Goal: Transaction & Acquisition: Book appointment/travel/reservation

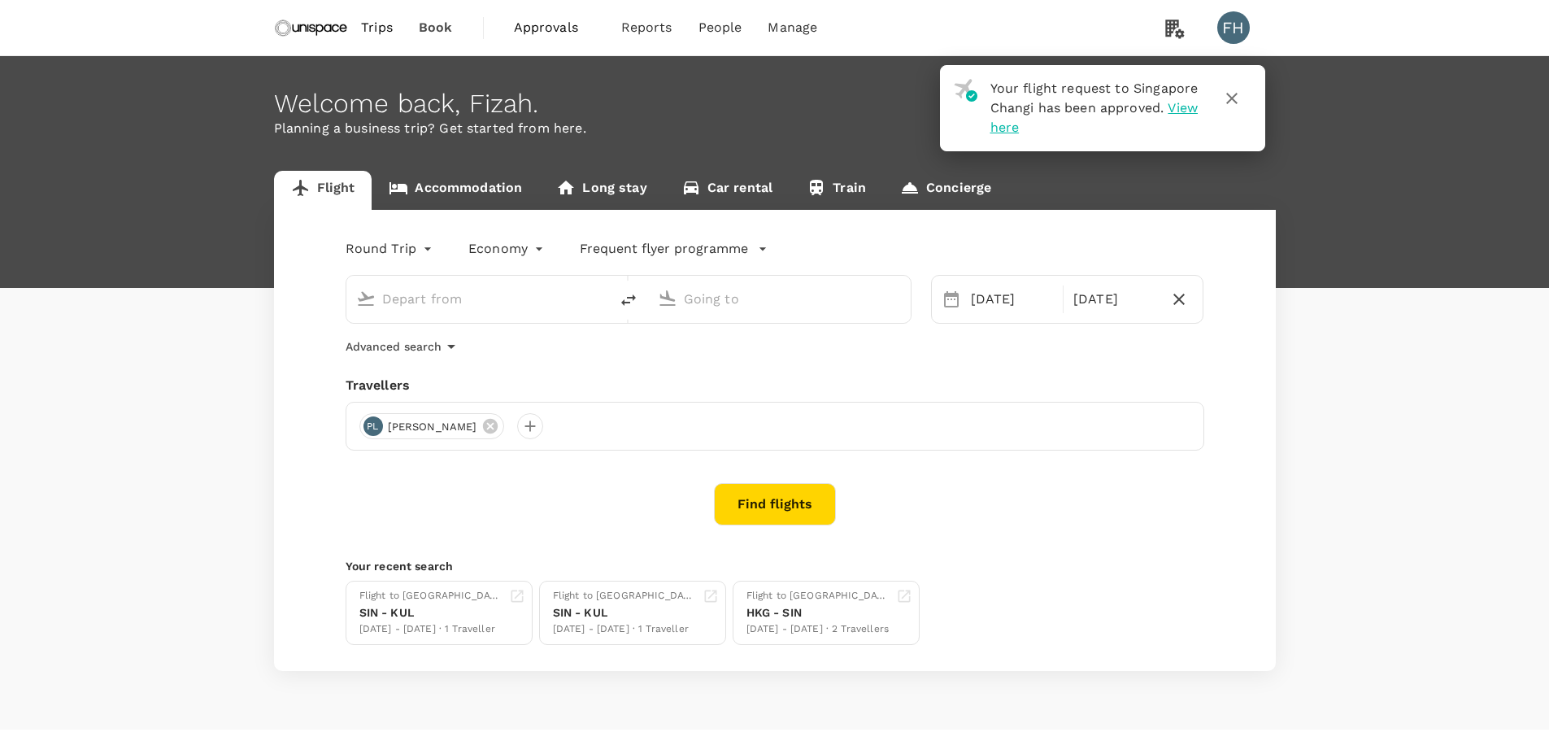
type input "Singapore Changi (SIN)"
type input "Kuala Lumpur Intl (KUL)"
click at [948, 192] on link "Concierge" at bounding box center [945, 190] width 125 height 39
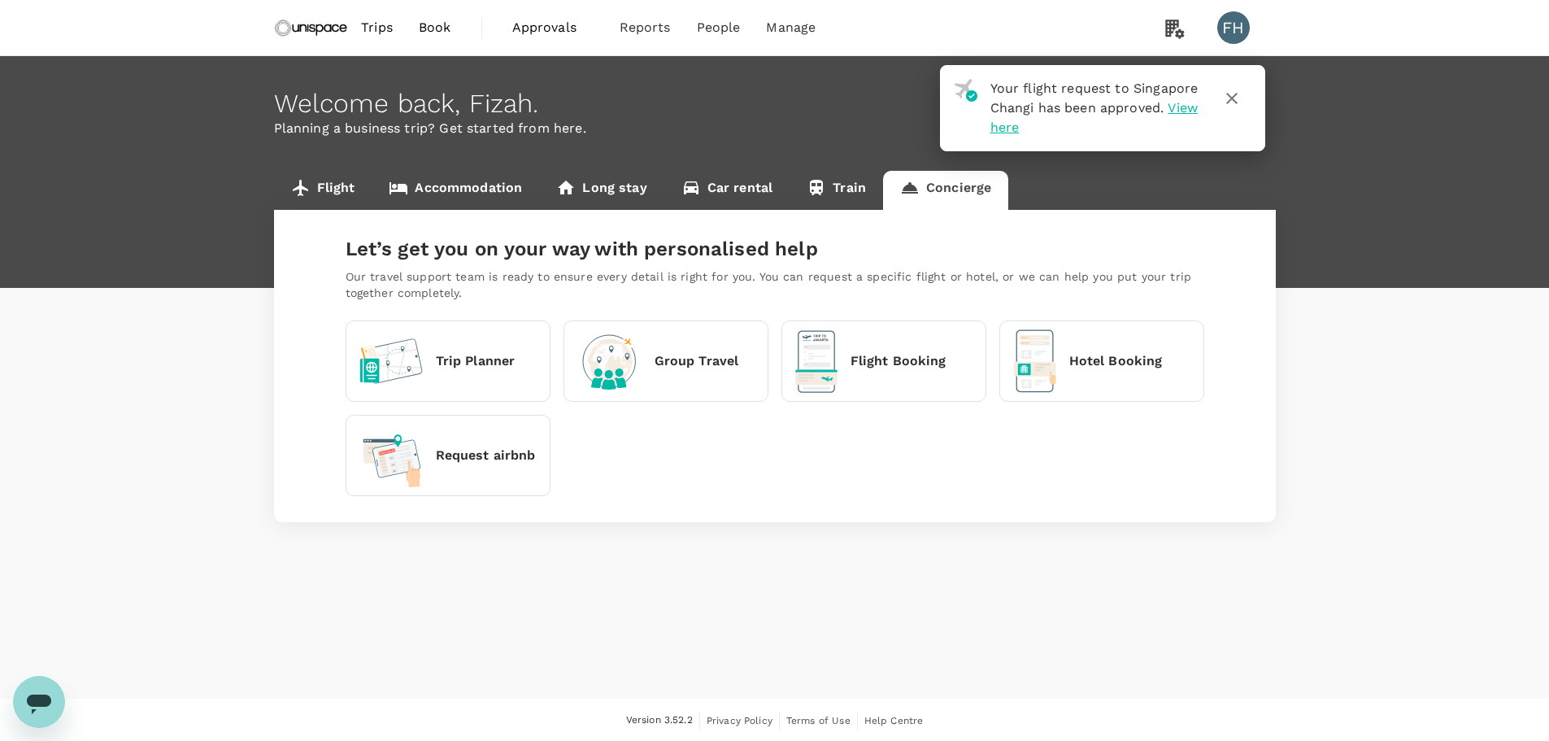
click at [1069, 360] on p "Hotel Booking" at bounding box center [1115, 361] width 93 height 20
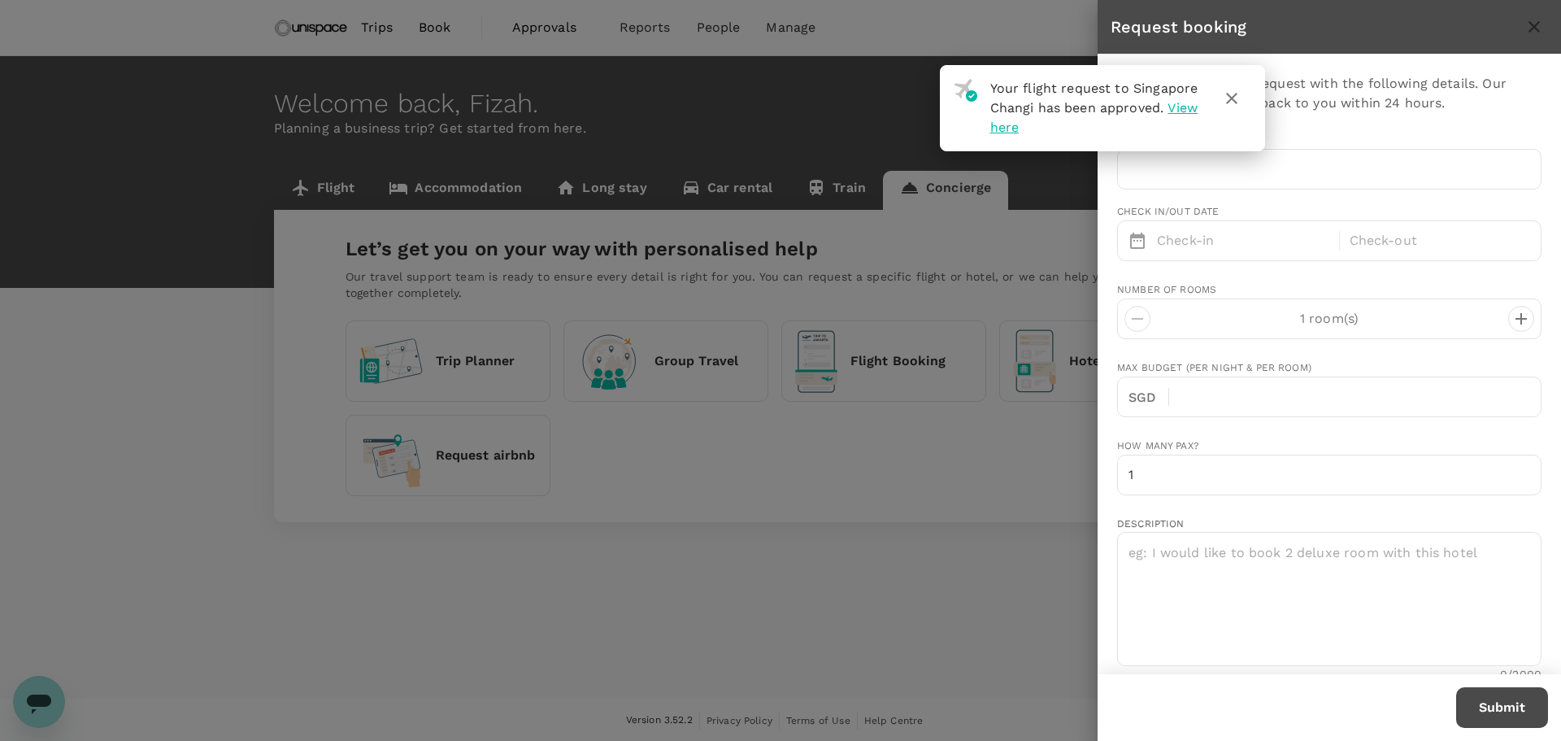
type input "fizah.hanafi@unispace.com"
type input "65"
type input "91828574"
click at [1232, 97] on icon "button" at bounding box center [1232, 99] width 20 height 20
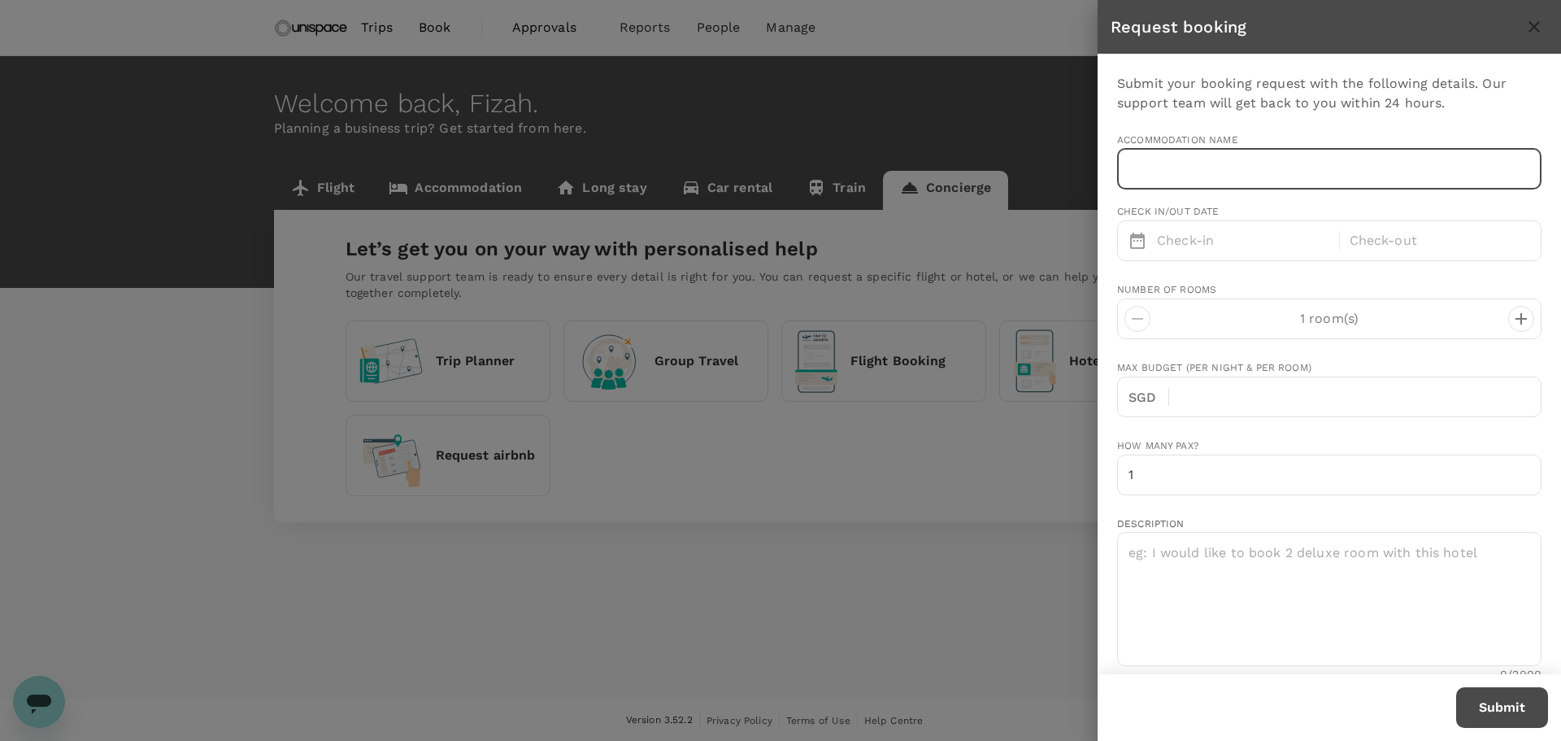
drag, startPoint x: 1189, startPoint y: 148, endPoint x: 1177, endPoint y: 176, distance: 31.0
click at [1185, 155] on input "text" at bounding box center [1329, 169] width 424 height 41
click at [1184, 167] on input "St" at bounding box center [1329, 169] width 424 height 41
paste input ". Giles Boulevard 4 stars out of 5"
drag, startPoint x: 1256, startPoint y: 171, endPoint x: 1560, endPoint y: 191, distance: 304.7
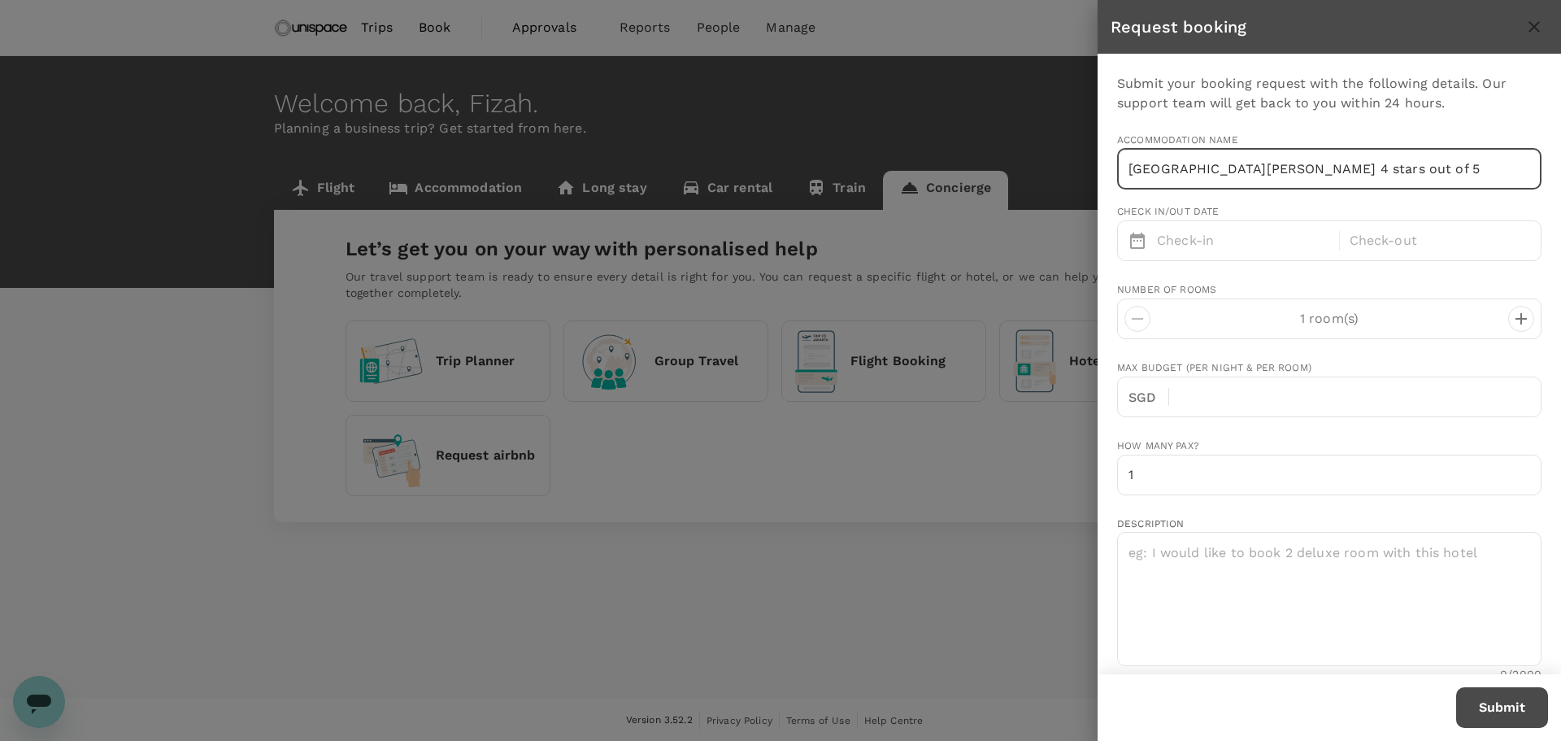
click at [1548, 191] on div "Submit your booking request with the following details. Our support team will g…" at bounding box center [1328, 363] width 463 height 619
click at [1245, 177] on input "St. Giles Boulevard 4 stars out of 5" at bounding box center [1329, 169] width 424 height 41
drag, startPoint x: 1255, startPoint y: 169, endPoint x: 1455, endPoint y: 182, distance: 200.4
click at [1460, 185] on input "St. Giles Boulevard 4 stars out of 5" at bounding box center [1329, 169] width 424 height 41
type input "St. Giles Boulevard KL"
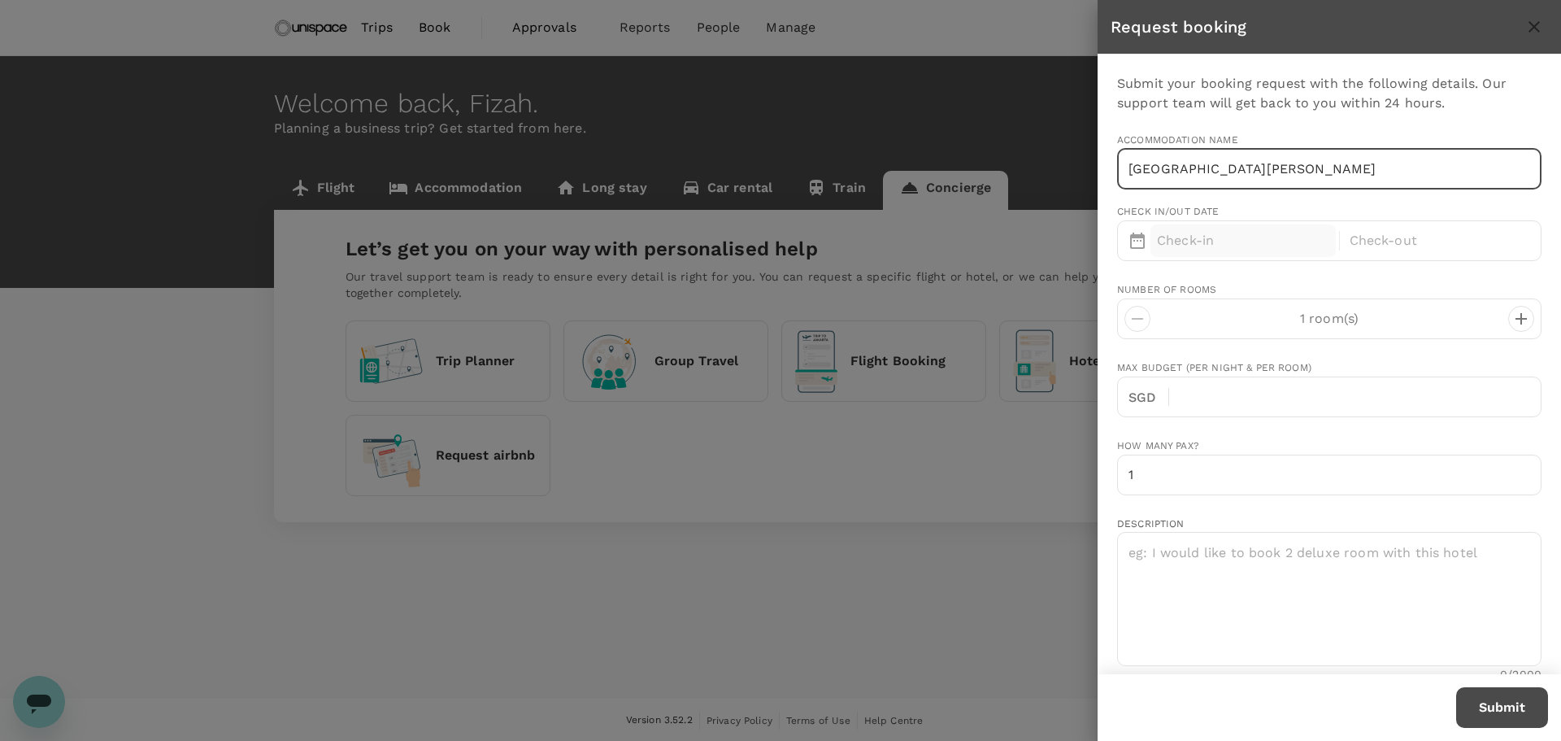
click at [1219, 238] on p "Check-in" at bounding box center [1243, 241] width 172 height 20
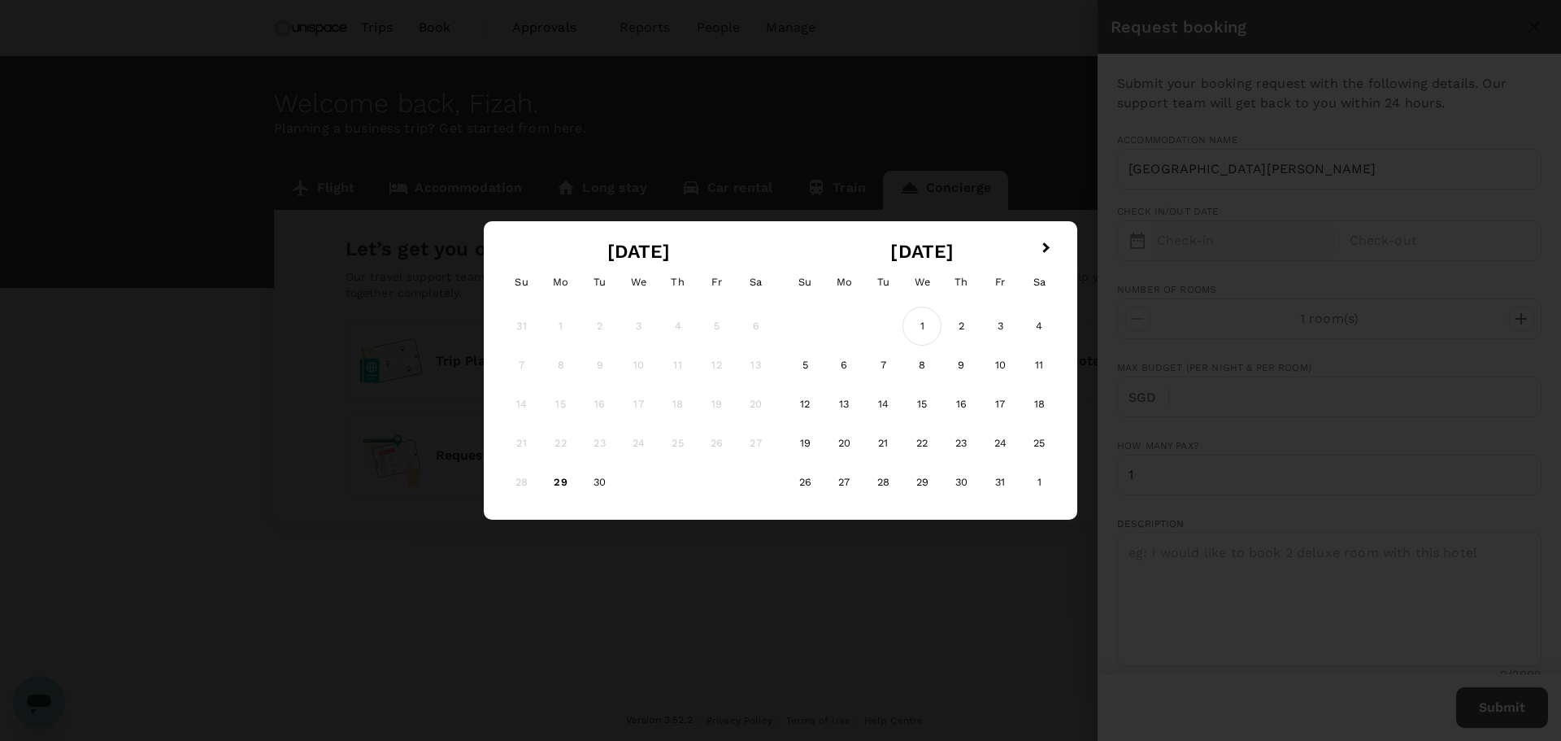
click at [931, 328] on div "1" at bounding box center [921, 325] width 39 height 39
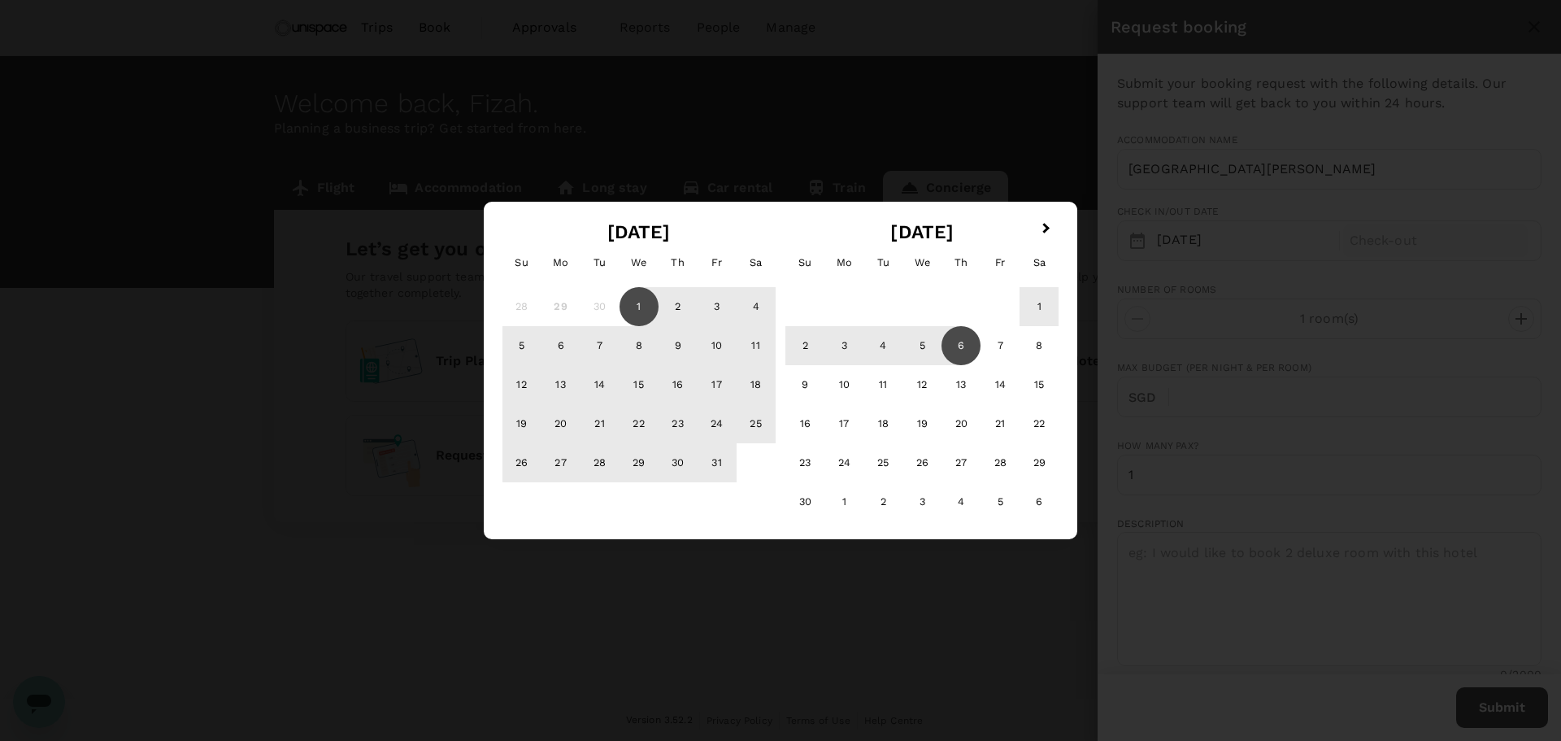
click at [962, 330] on div "6" at bounding box center [960, 345] width 39 height 39
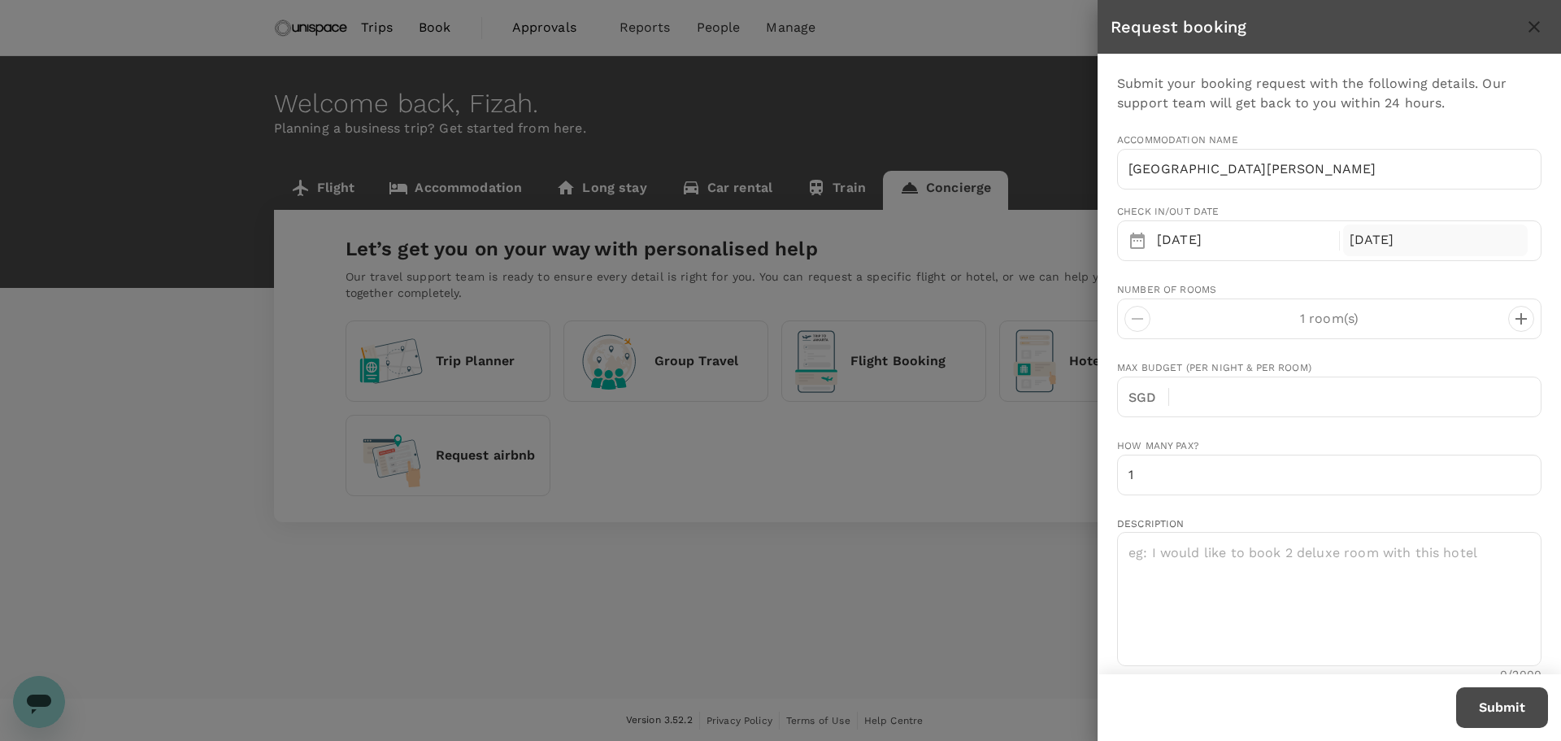
click at [1376, 251] on div "06 Nov" at bounding box center [1435, 240] width 185 height 32
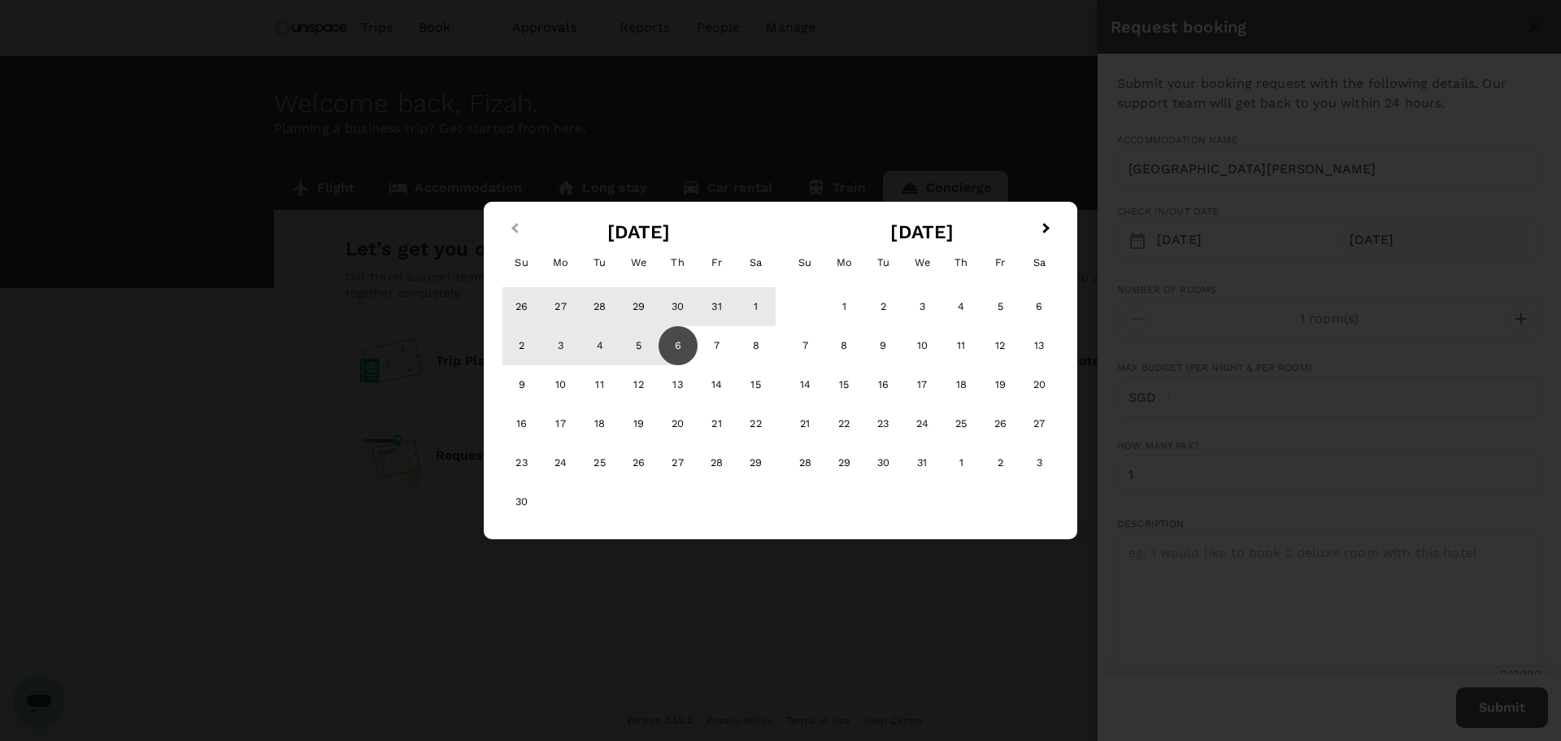
click at [515, 228] on span "Previous Month" at bounding box center [515, 228] width 0 height 19
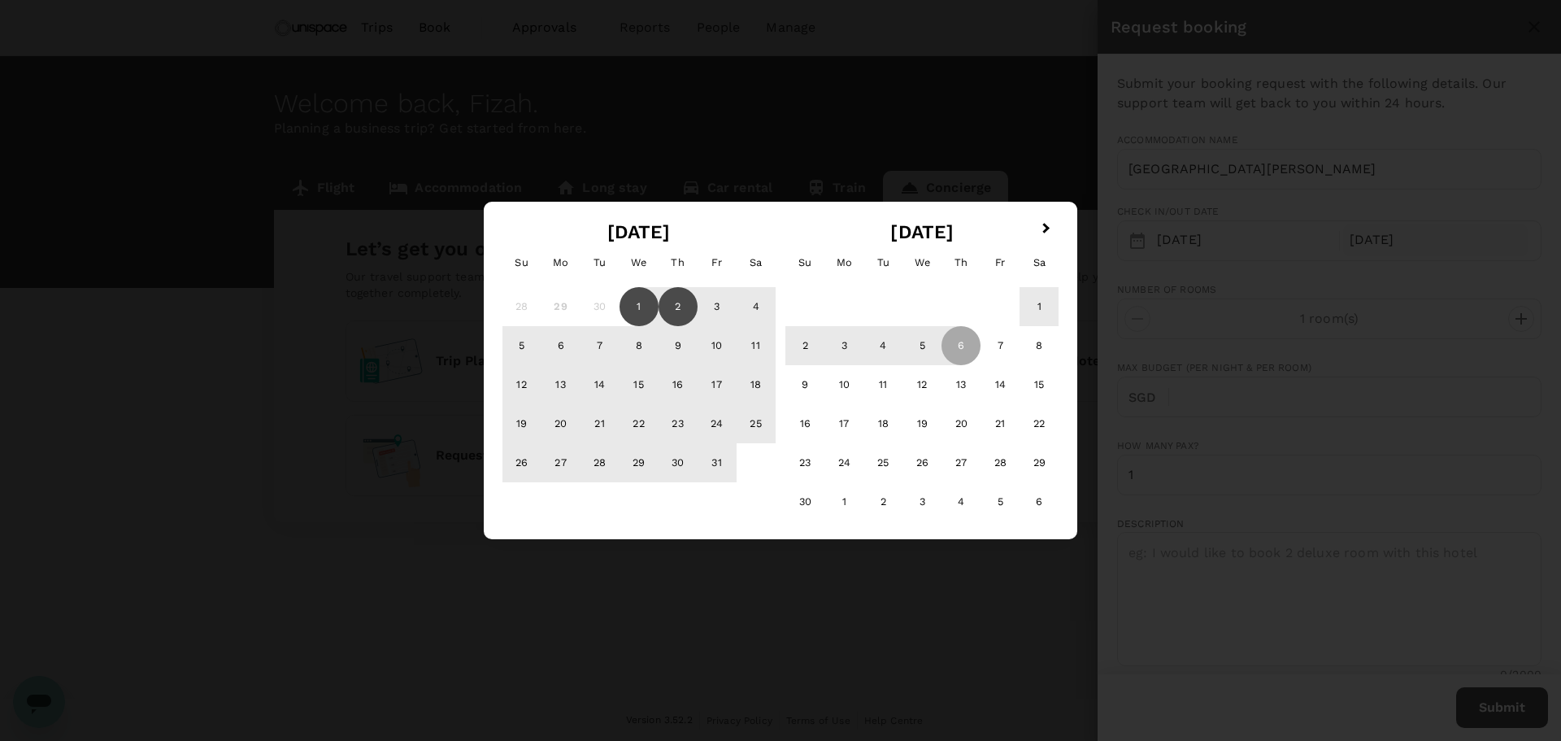
click at [667, 301] on div "2" at bounding box center [677, 306] width 39 height 39
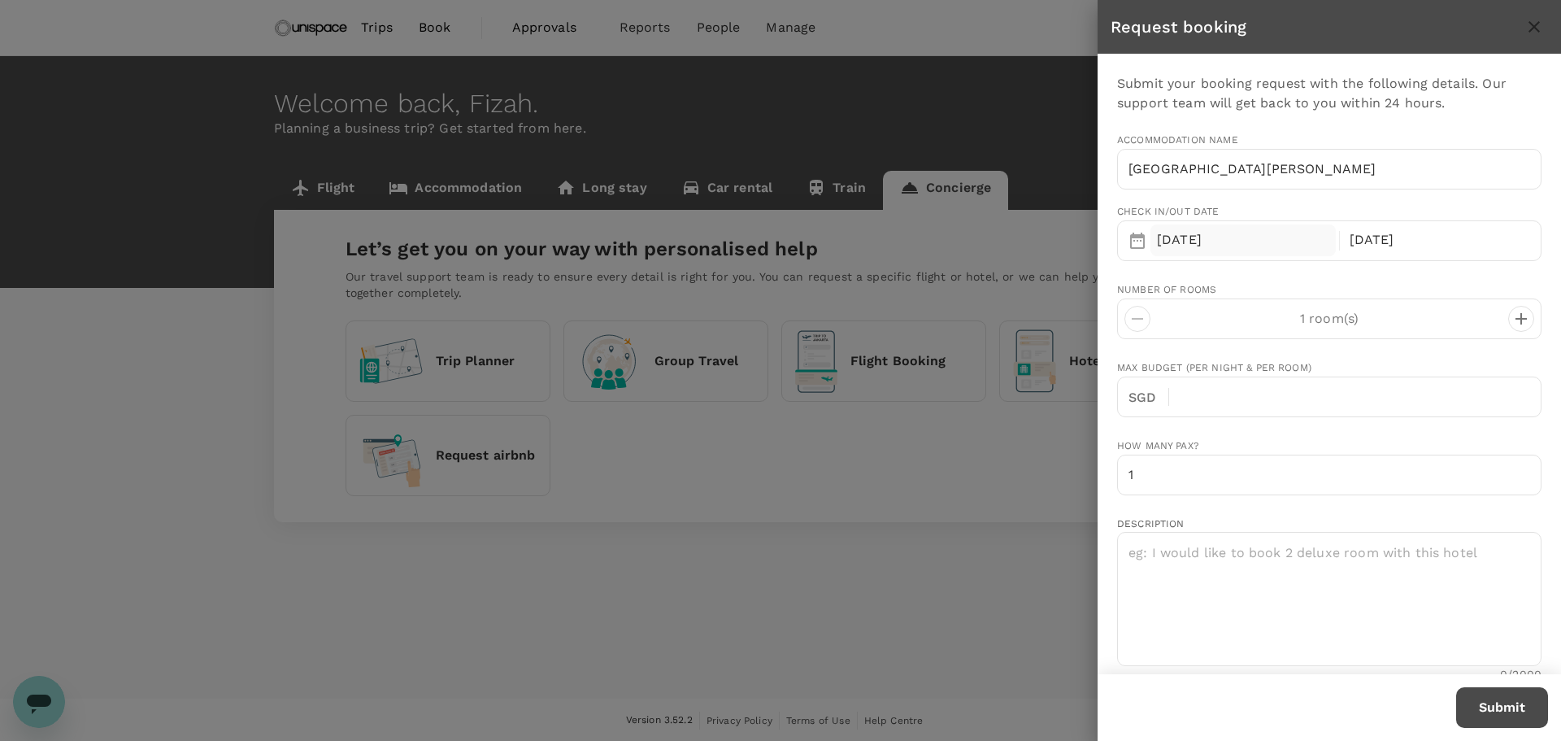
click at [1210, 230] on div "01 Oct" at bounding box center [1242, 240] width 185 height 32
click at [1221, 389] on input "text" at bounding box center [1361, 396] width 359 height 41
click at [1185, 468] on input "1" at bounding box center [1329, 474] width 424 height 41
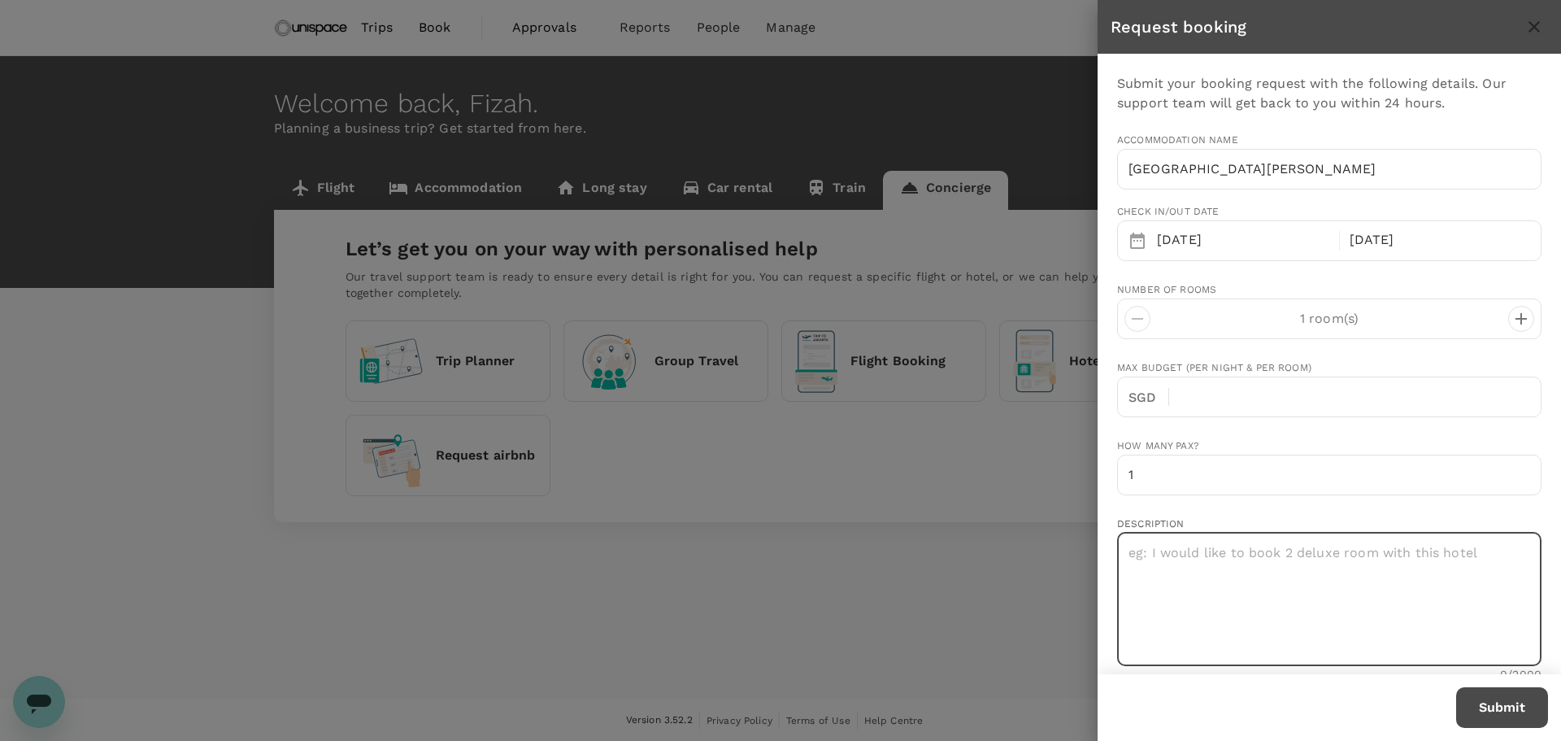
click at [1233, 606] on textarea at bounding box center [1329, 599] width 424 height 134
click at [1287, 546] on textarea "I would like to book" at bounding box center [1329, 599] width 424 height 134
drag, startPoint x: 1347, startPoint y: 566, endPoint x: 1292, endPoint y: 558, distance: 55.9
click at [1292, 558] on textarea "I would like to book the Deluxe" at bounding box center [1329, 599] width 424 height 134
drag, startPoint x: 1292, startPoint y: 583, endPoint x: 1440, endPoint y: 551, distance: 151.3
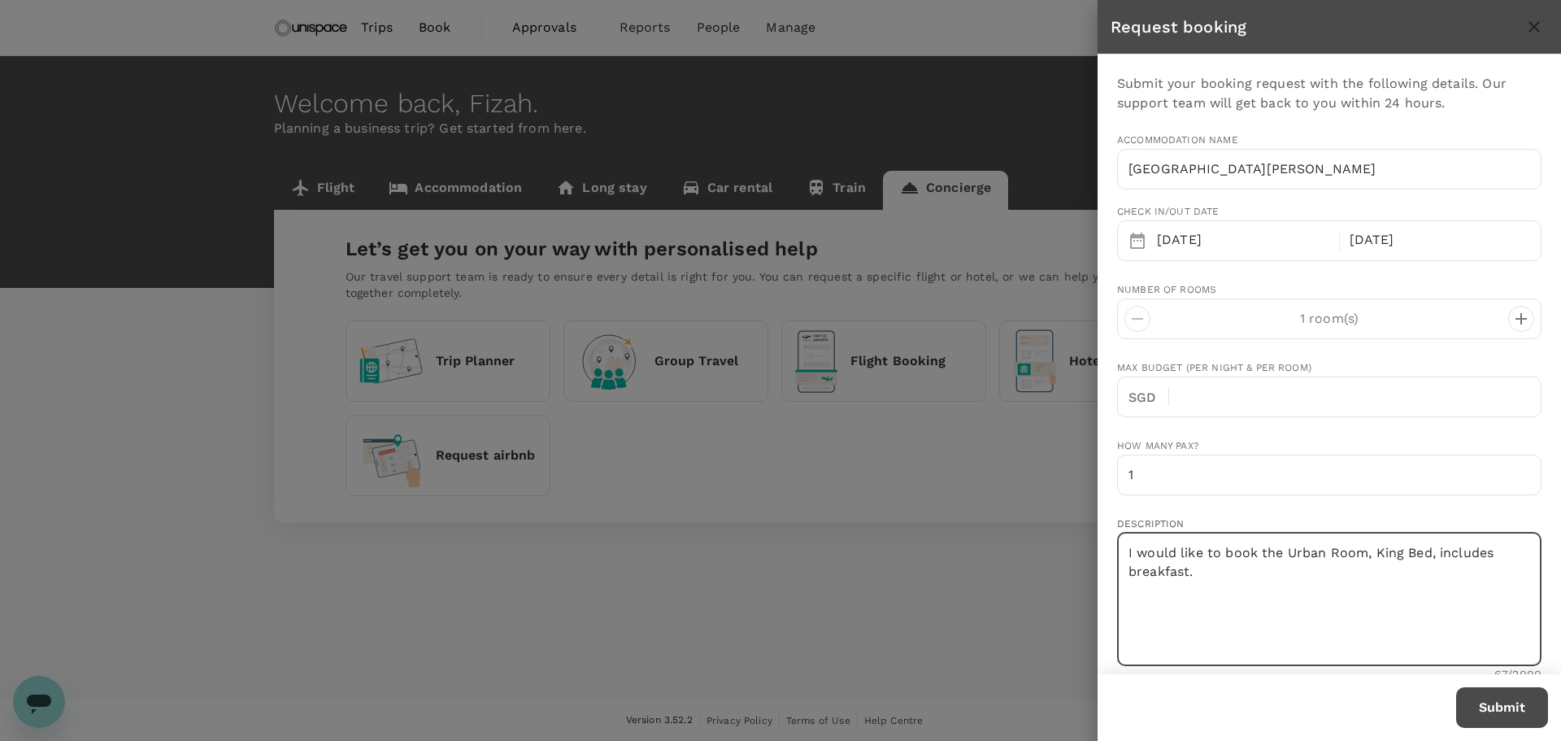
click at [1440, 551] on textarea "I would like to book the Urban Room, King Bed, includes breakfast." at bounding box center [1329, 599] width 424 height 134
click at [1251, 567] on textarea "I would like to book the Urban Room, King Bed, INCLUDES BREAKFAST." at bounding box center [1329, 599] width 424 height 134
paste textarea "Please book an Urban Room (King Bed) with breakfast included"
type textarea "Please book an Urban Room (King Bed) with breakfast included."
click at [1508, 704] on button "Submit" at bounding box center [1502, 707] width 92 height 41
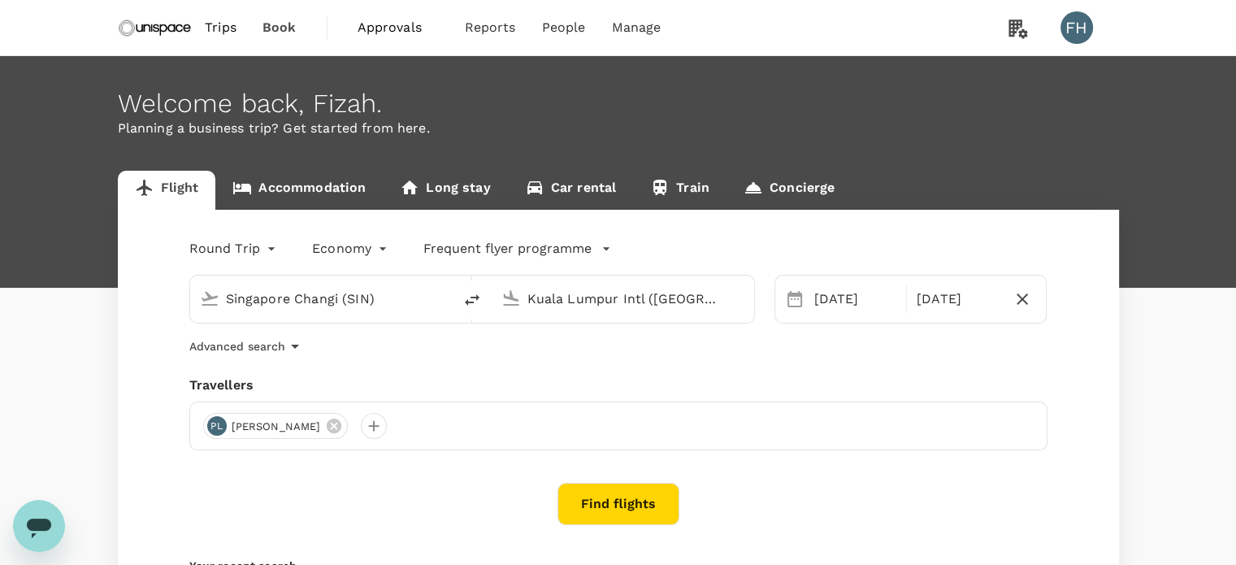
click at [394, 22] on span "Approvals" at bounding box center [398, 28] width 81 height 20
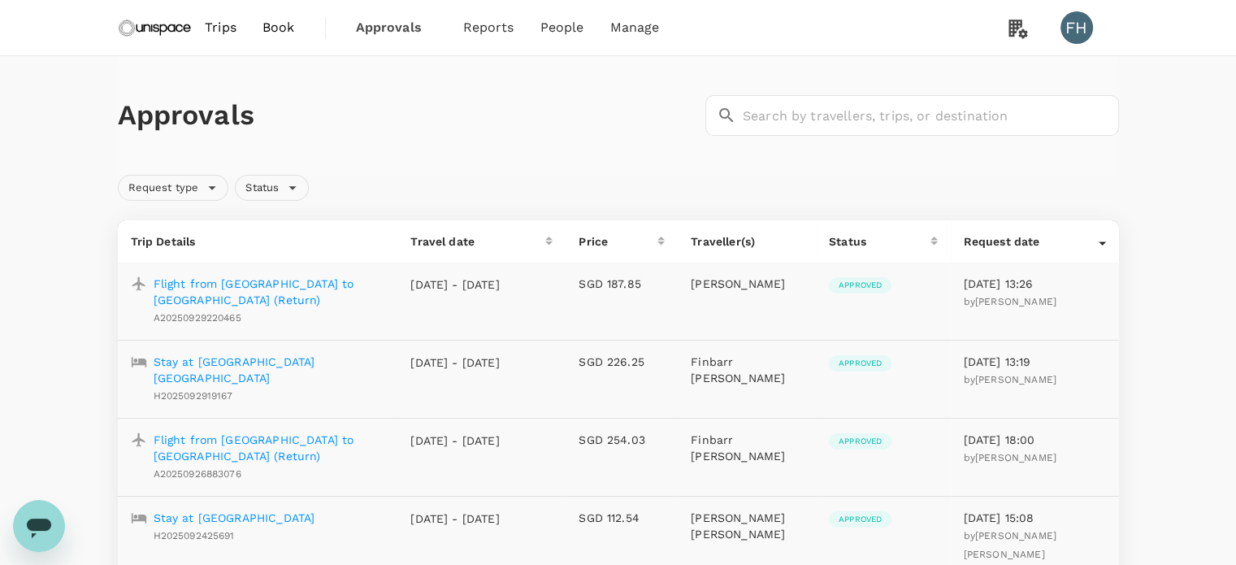
click at [128, 24] on img at bounding box center [155, 28] width 75 height 36
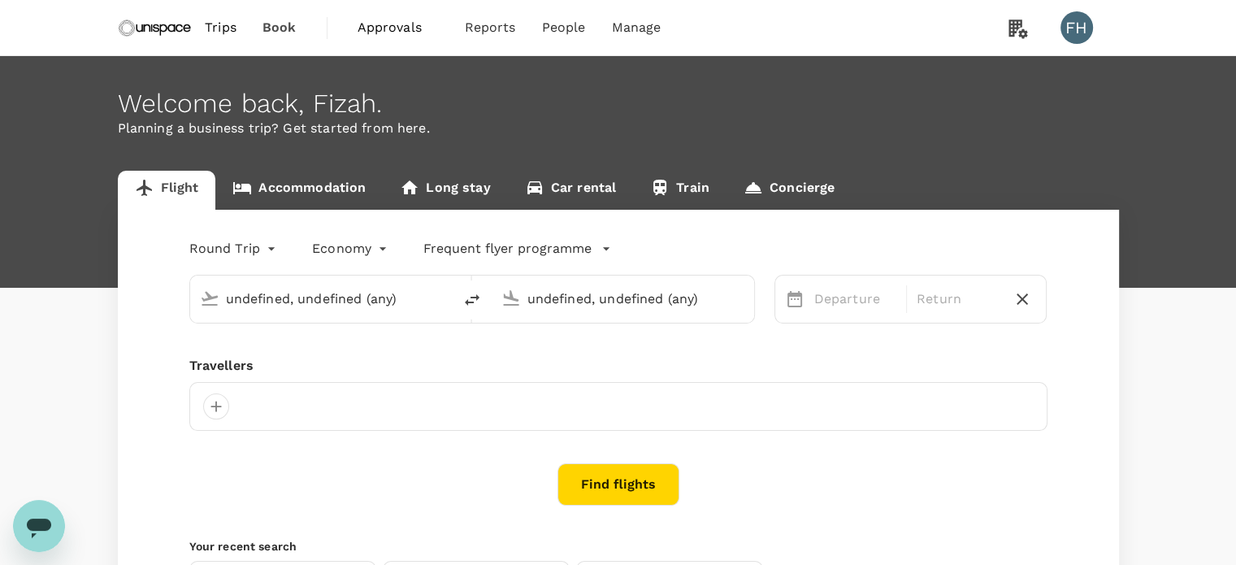
type input "Singapore Changi (SIN)"
type input "Kuala Lumpur Intl (KUL)"
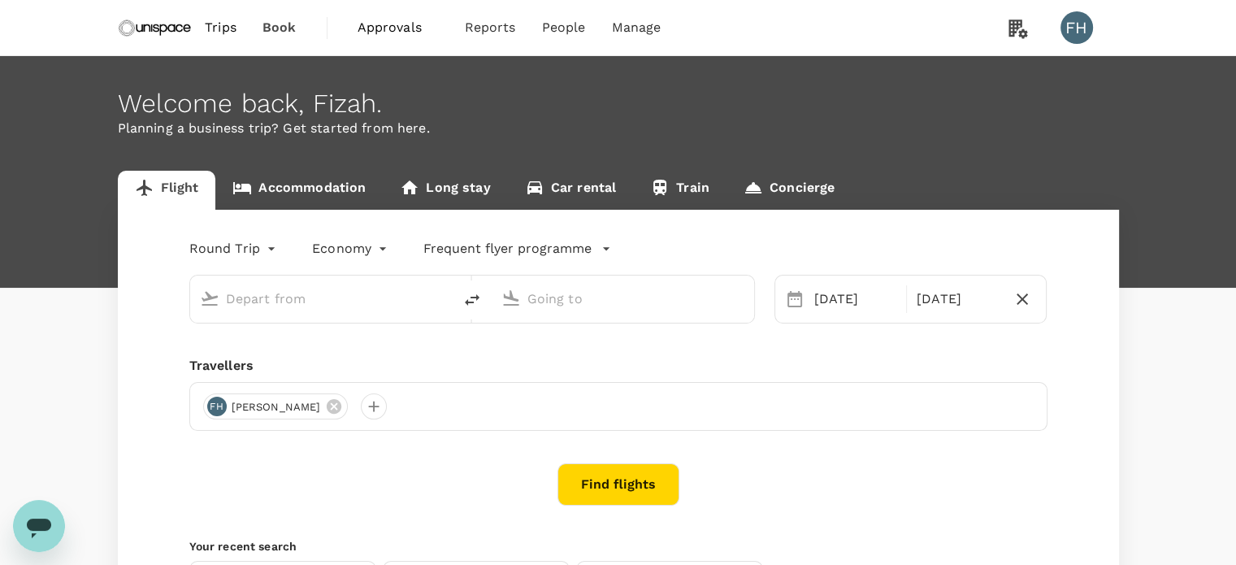
type input "Singapore Changi (SIN)"
type input "Kuala Lumpur Intl (KUL)"
type input "Singapore Changi (SIN)"
type input "Kuala Lumpur Intl (KUL)"
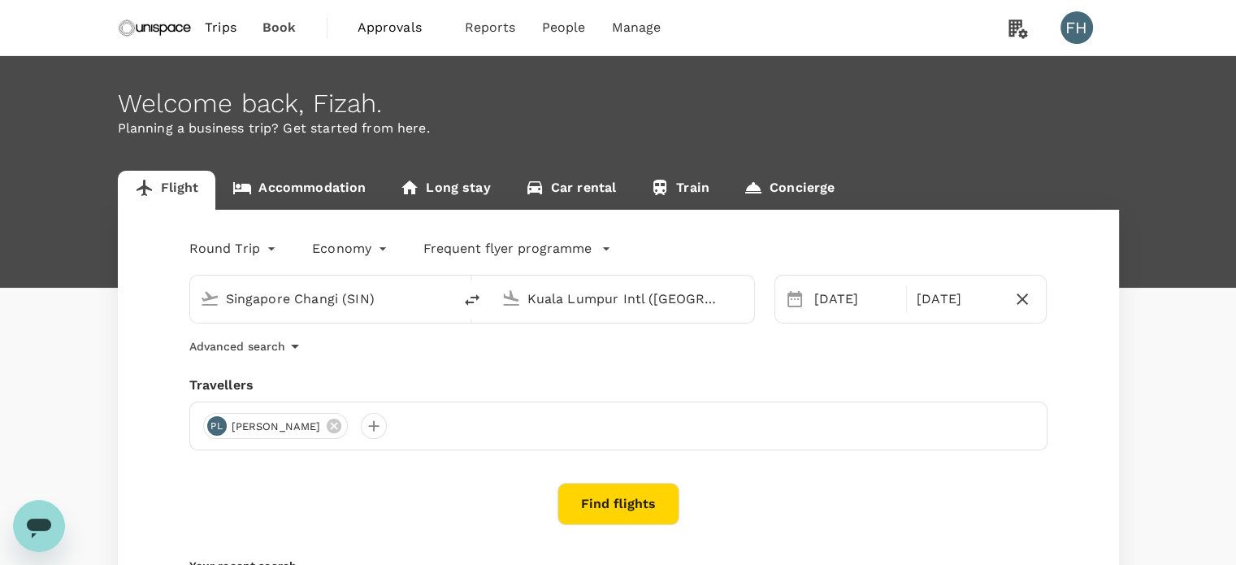
click at [309, 191] on link "Accommodation" at bounding box center [298, 190] width 167 height 39
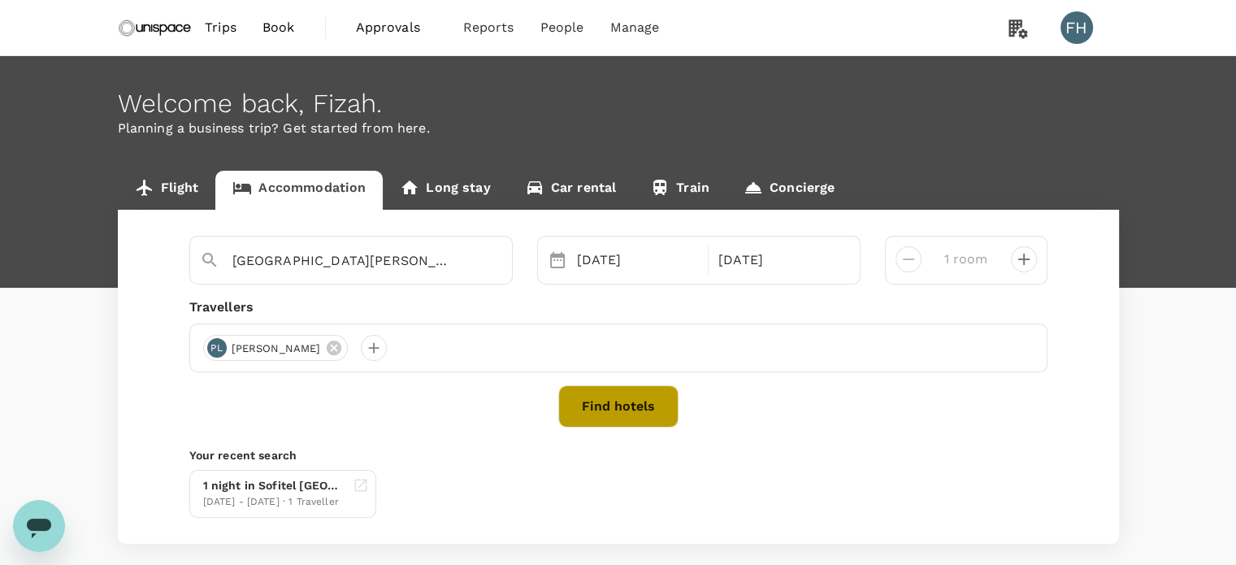
click at [589, 391] on button "Find hotels" at bounding box center [618, 406] width 120 height 42
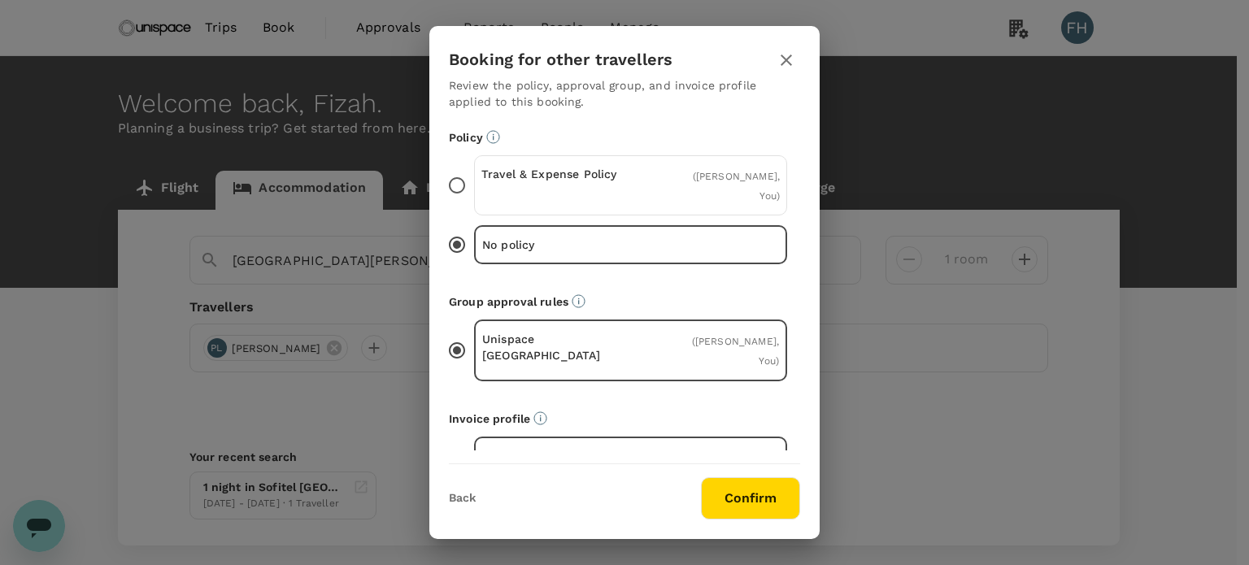
click at [602, 193] on div "Travel & Expense Policy" at bounding box center [556, 185] width 150 height 39
click at [474, 193] on input "Travel & Expense Policy ( Pui Kheng Lee, You )" at bounding box center [457, 185] width 34 height 34
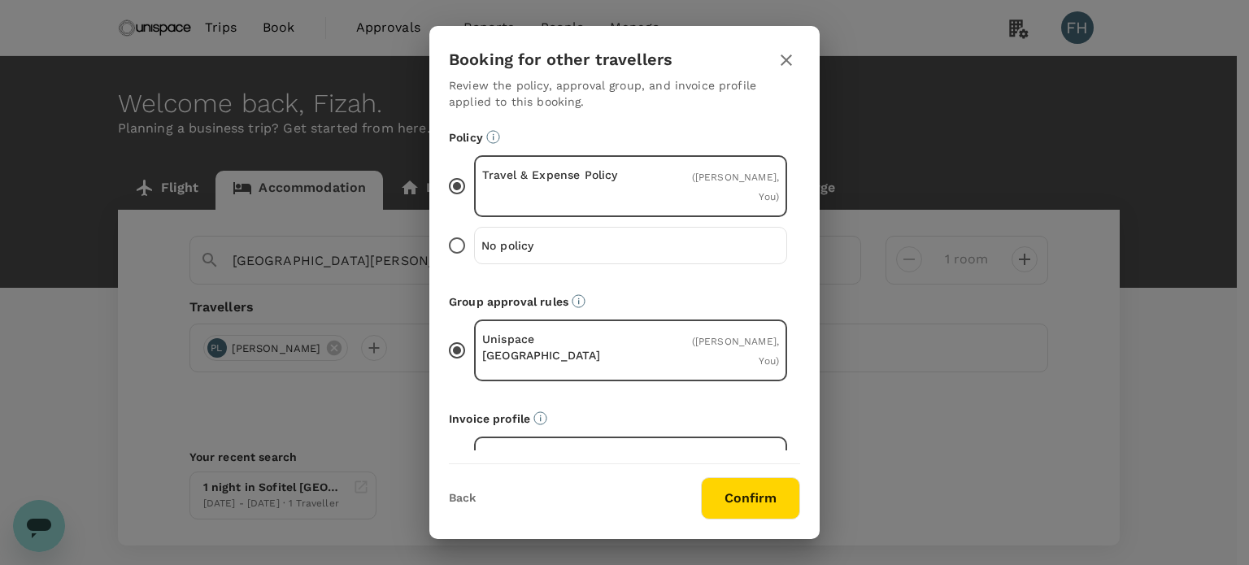
click at [715, 491] on button "Confirm" at bounding box center [750, 498] width 99 height 42
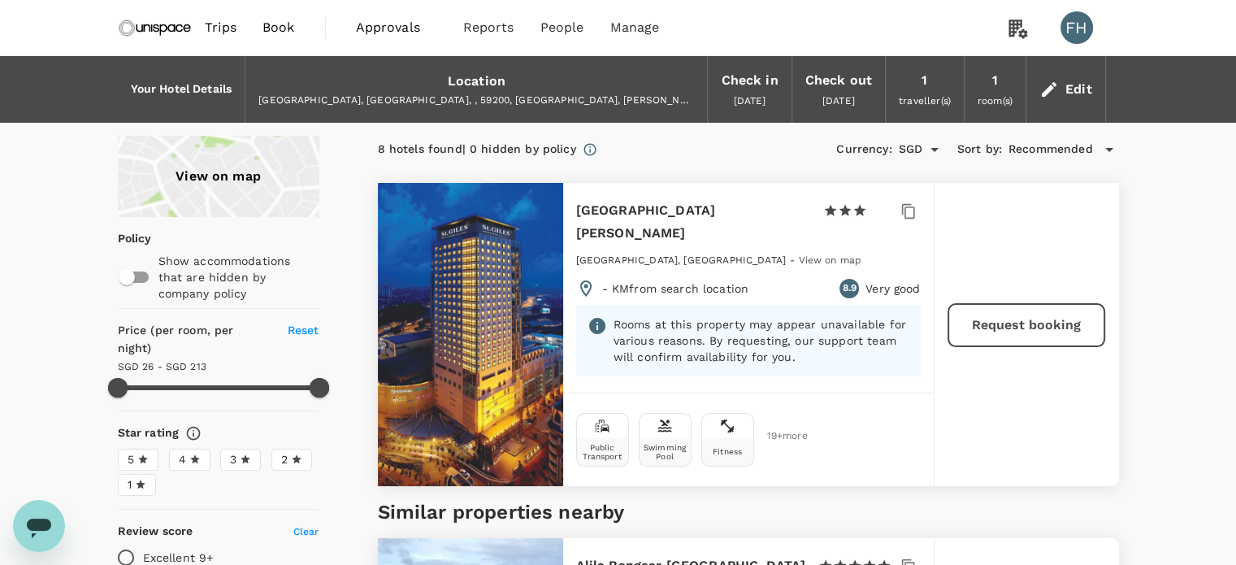
click at [597, 211] on h6 "[GEOGRAPHIC_DATA][PERSON_NAME]" at bounding box center [693, 222] width 234 height 46
click at [632, 206] on h6 "[GEOGRAPHIC_DATA][PERSON_NAME]" at bounding box center [693, 222] width 234 height 46
click at [685, 216] on h6 "[GEOGRAPHIC_DATA][PERSON_NAME]" at bounding box center [693, 222] width 234 height 46
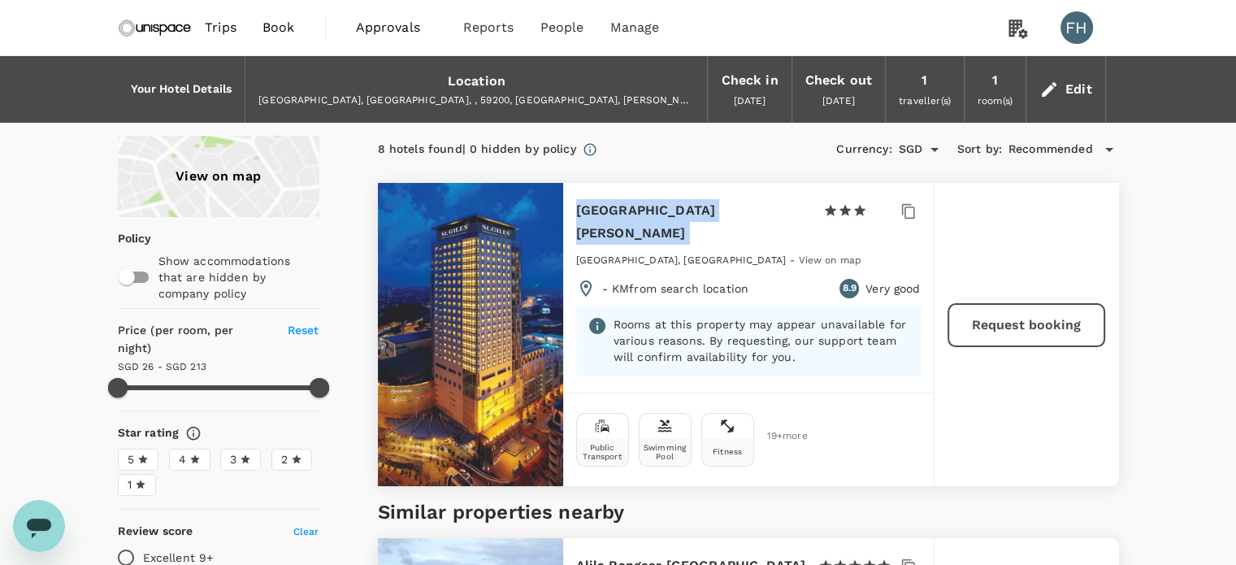
click at [685, 216] on h6 "[GEOGRAPHIC_DATA][PERSON_NAME]" at bounding box center [693, 222] width 234 height 46
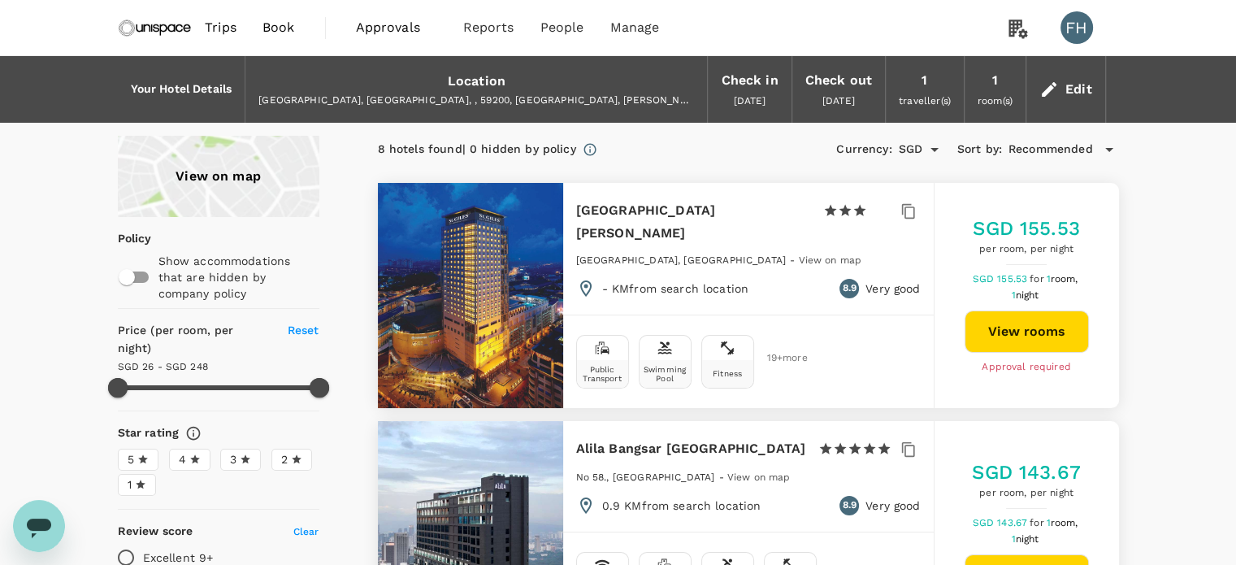
click at [1039, 326] on button "View rooms" at bounding box center [1027, 332] width 124 height 42
type input "247.76"
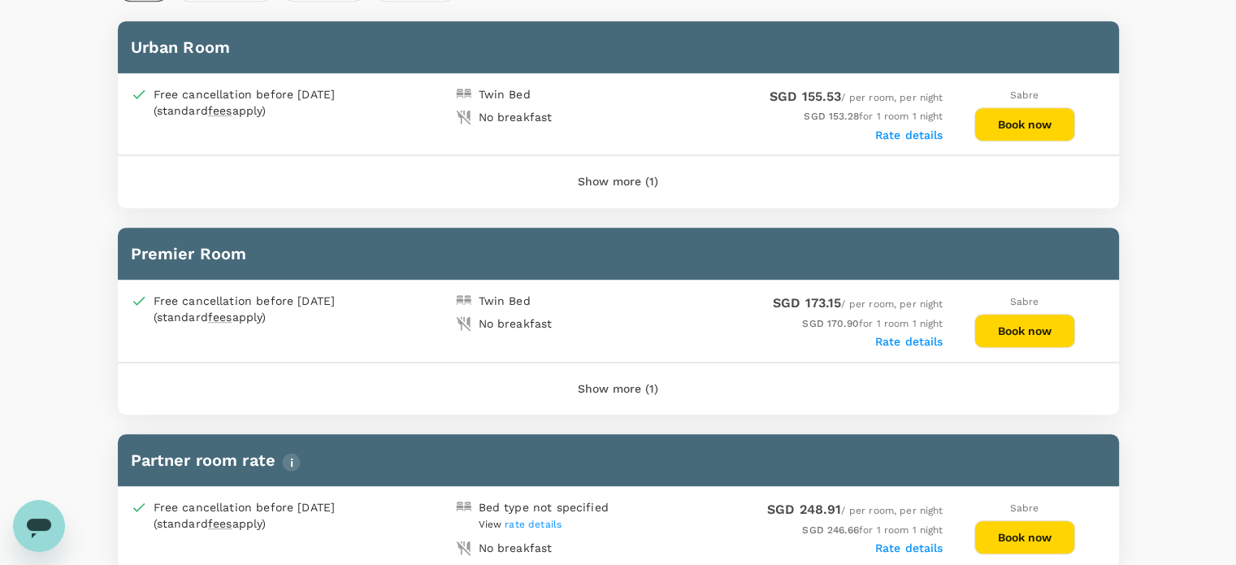
scroll to position [732, 0]
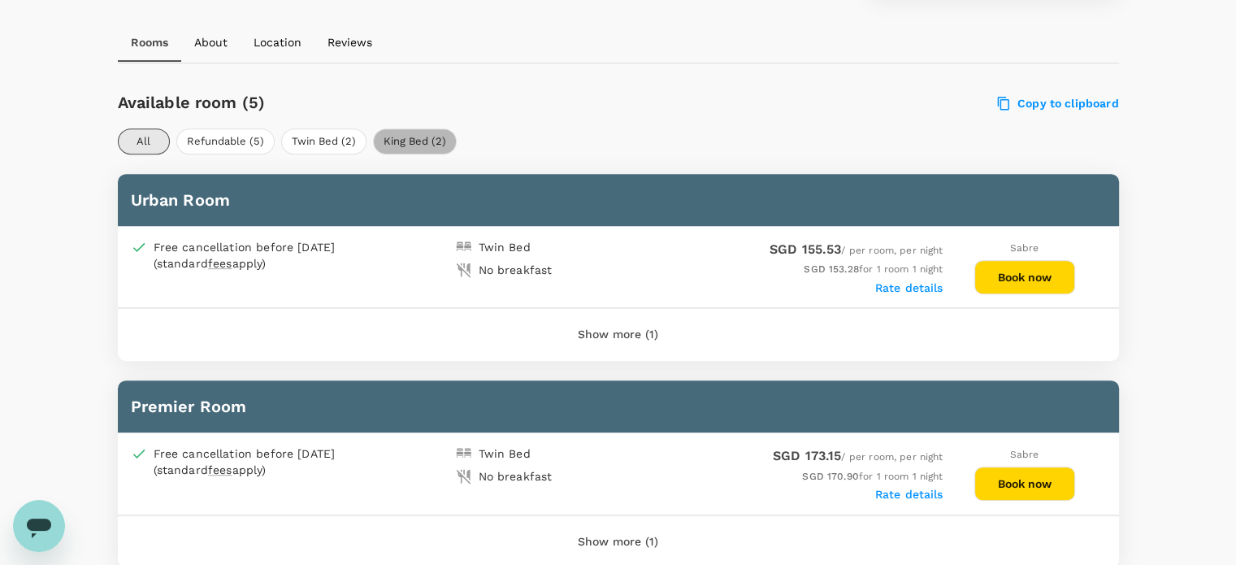
click at [406, 152] on button "King Bed (2)" at bounding box center [415, 141] width 84 height 26
